Goal: Entertainment & Leisure: Browse casually

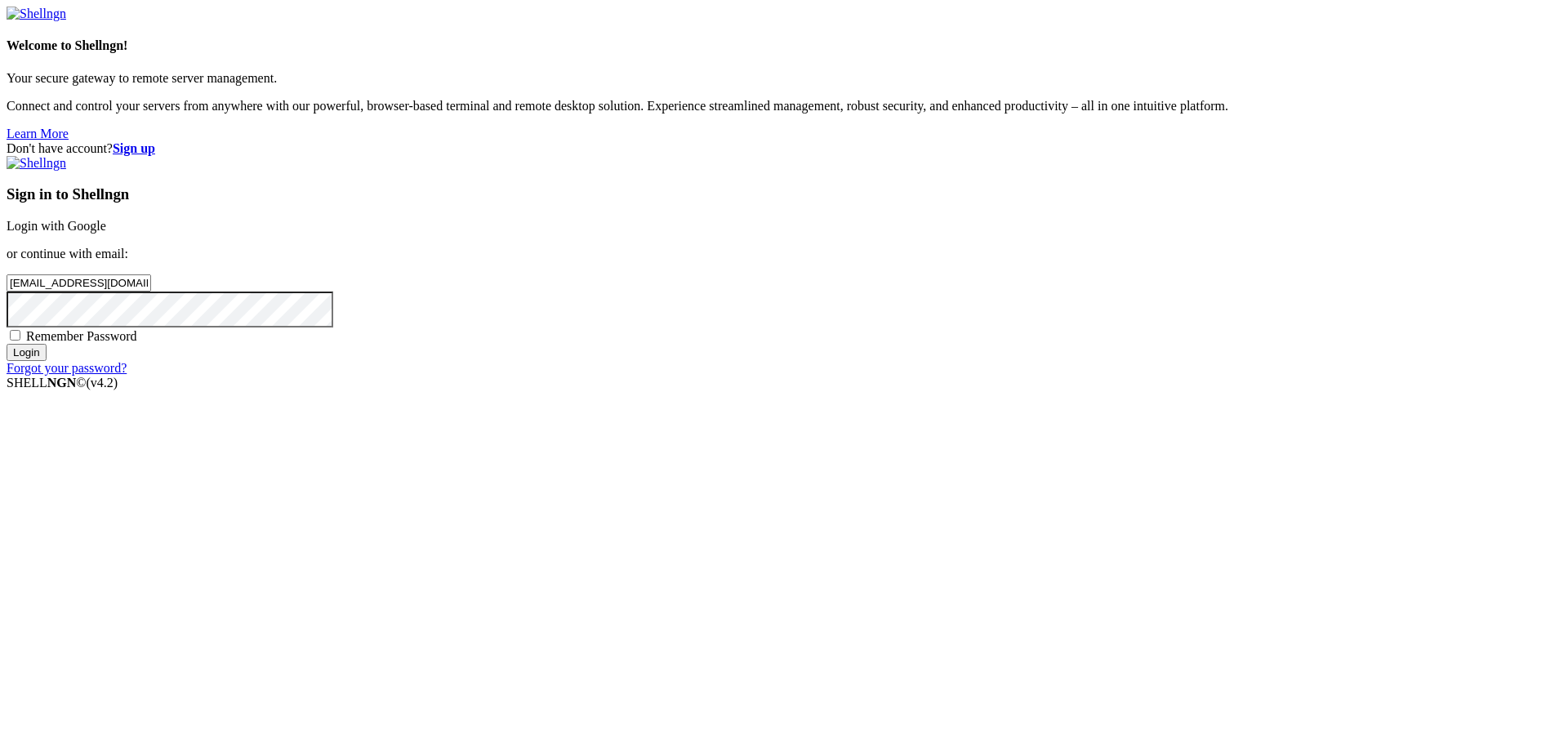
click at [46, 361] on input "Login" at bounding box center [26, 352] width 40 height 17
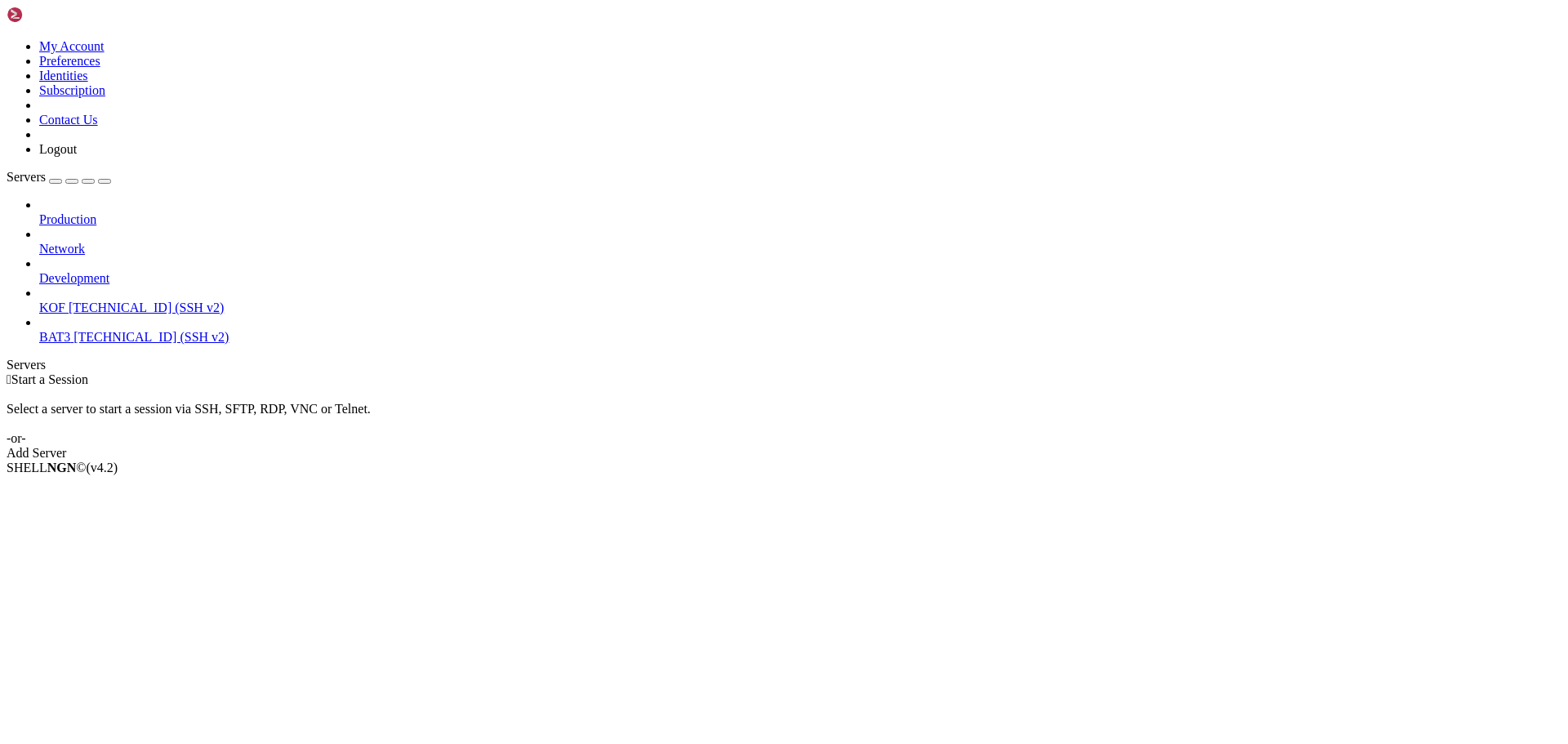
click at [65, 300] on span "KOF" at bounding box center [52, 307] width 26 height 14
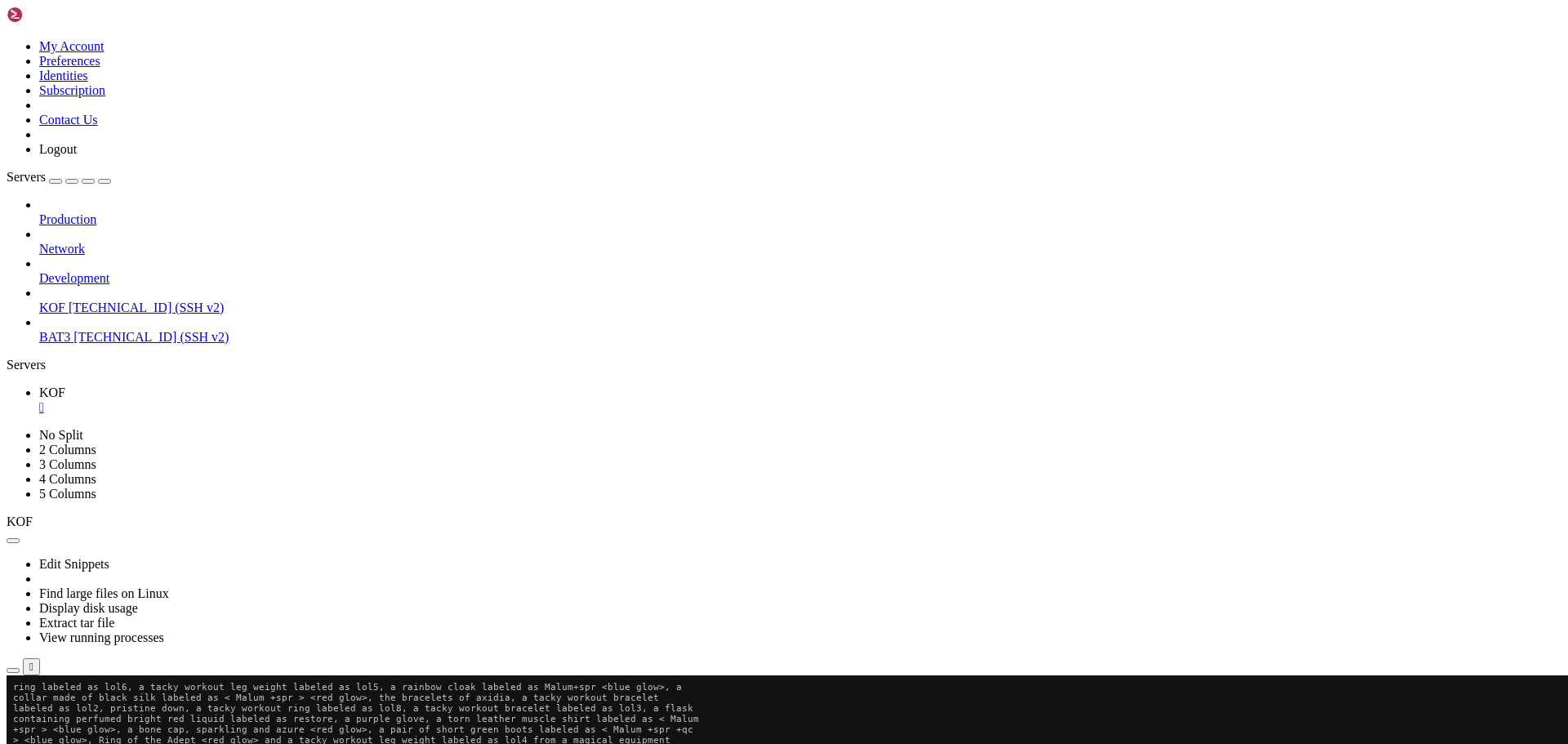
scroll to position [43, 0]
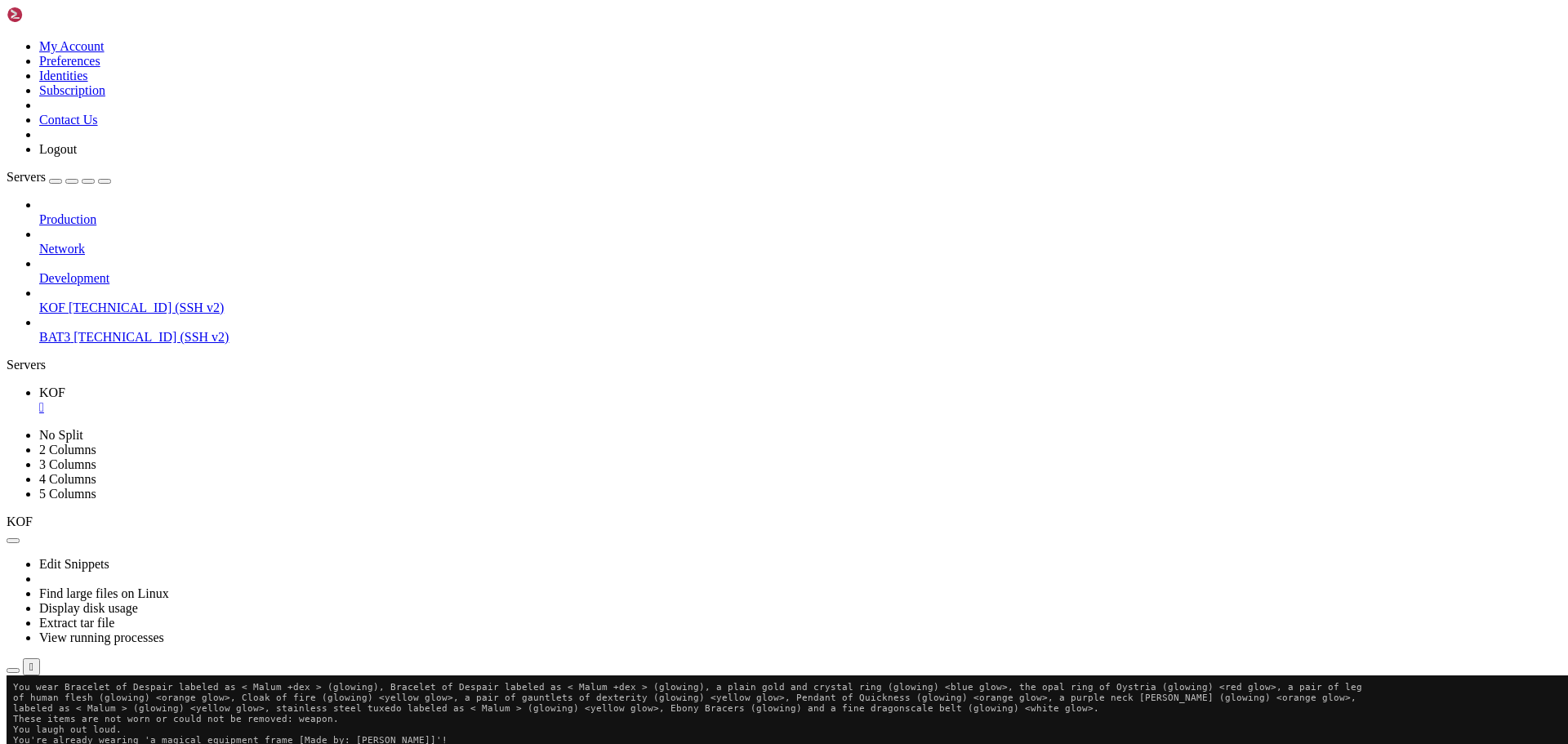
scroll to position [43, 0]
